Goal: Find specific page/section: Find specific page/section

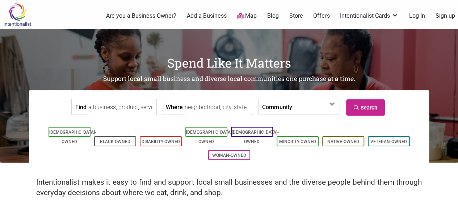
click at [132, 110] on input "Find" at bounding box center [121, 107] width 66 height 16
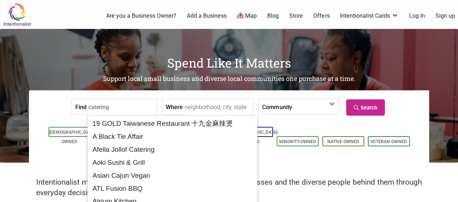
type input "catering"
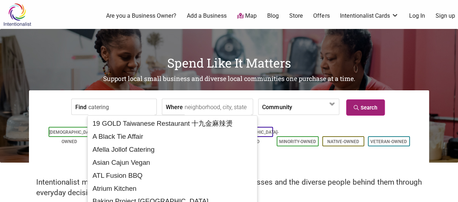
click at [361, 101] on link "Search" at bounding box center [365, 107] width 39 height 16
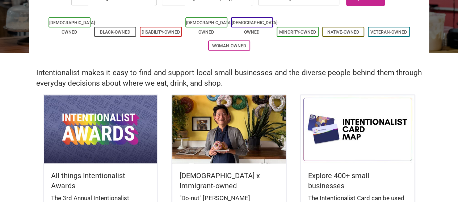
scroll to position [253, 0]
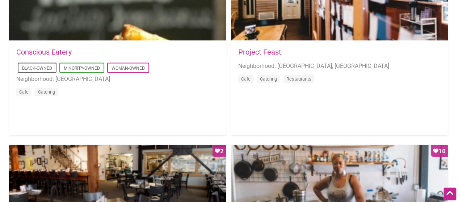
scroll to position [832, 0]
